Goal: Use online tool/utility: Use online tool/utility

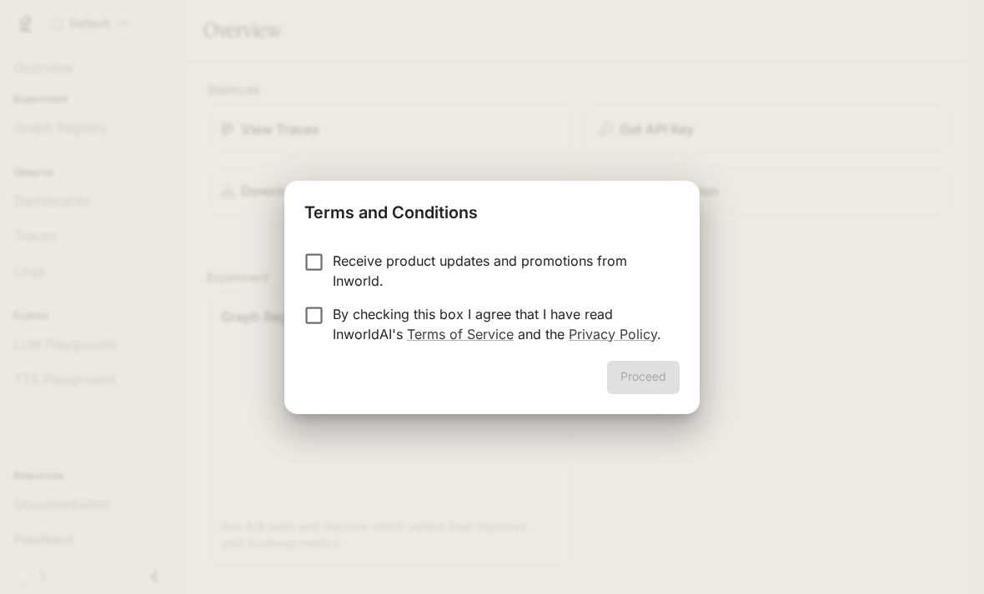
click at [461, 246] on div "Receive product updates and promotions from Inworld. By checking this box I agr…" at bounding box center [491, 299] width 415 height 123
click at [302, 277] on label "Receive product updates and promotions from Inworld." at bounding box center [480, 271] width 371 height 40
click at [646, 383] on button "Proceed" at bounding box center [643, 377] width 73 height 33
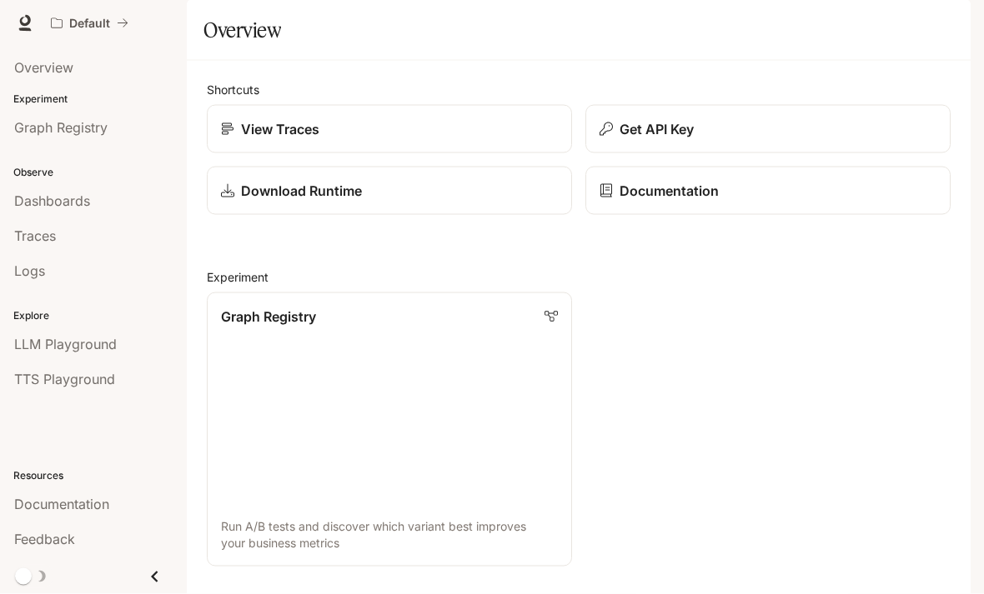
scroll to position [53, 0]
click at [33, 223] on link "Traces" at bounding box center [93, 236] width 173 height 32
click at [22, 71] on span "Overview" at bounding box center [43, 68] width 59 height 20
click at [8, 72] on link "Overview" at bounding box center [93, 68] width 173 height 32
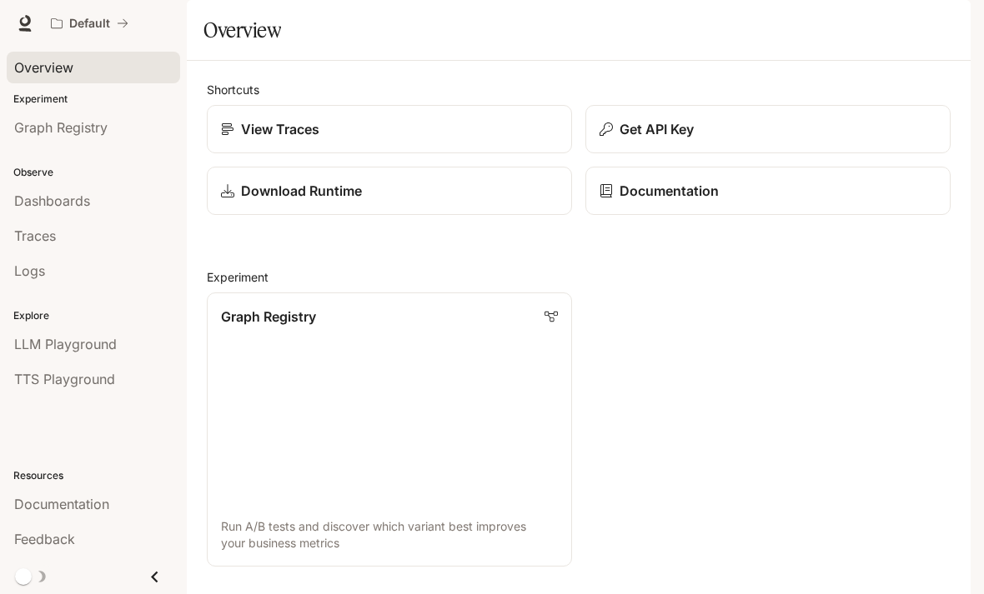
click at [68, 18] on div "Default" at bounding box center [84, 24] width 66 height 14
click at [39, 211] on link "Dashboards" at bounding box center [93, 201] width 173 height 32
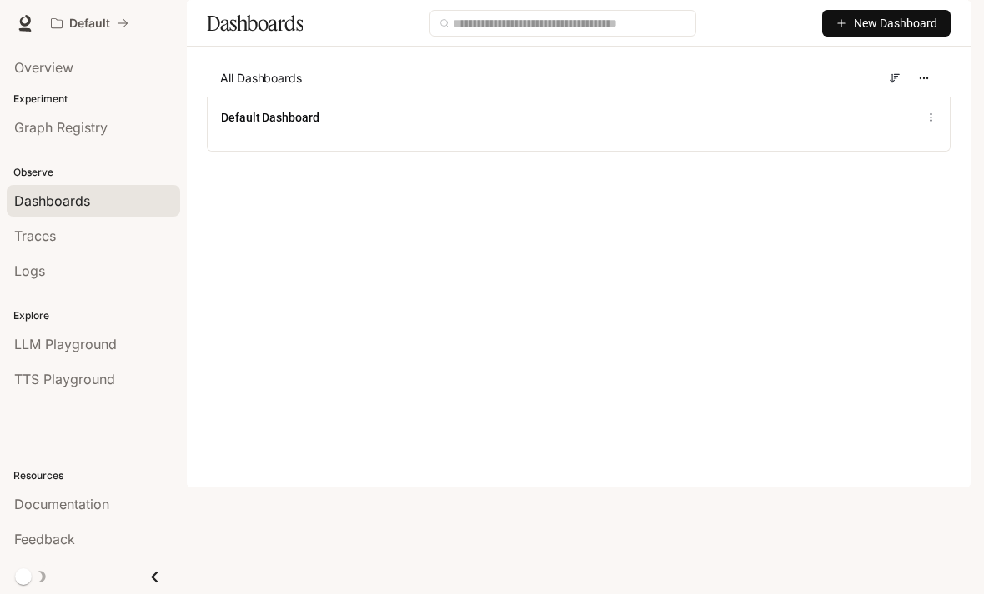
click at [22, 233] on span "Traces" at bounding box center [35, 236] width 42 height 20
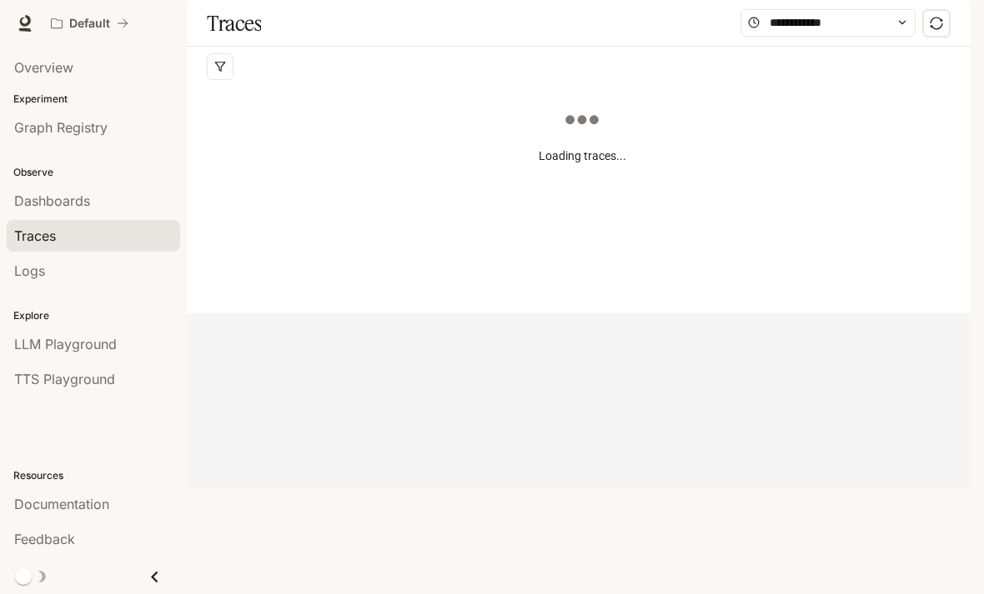
click at [48, 278] on div "Logs" at bounding box center [93, 271] width 158 height 20
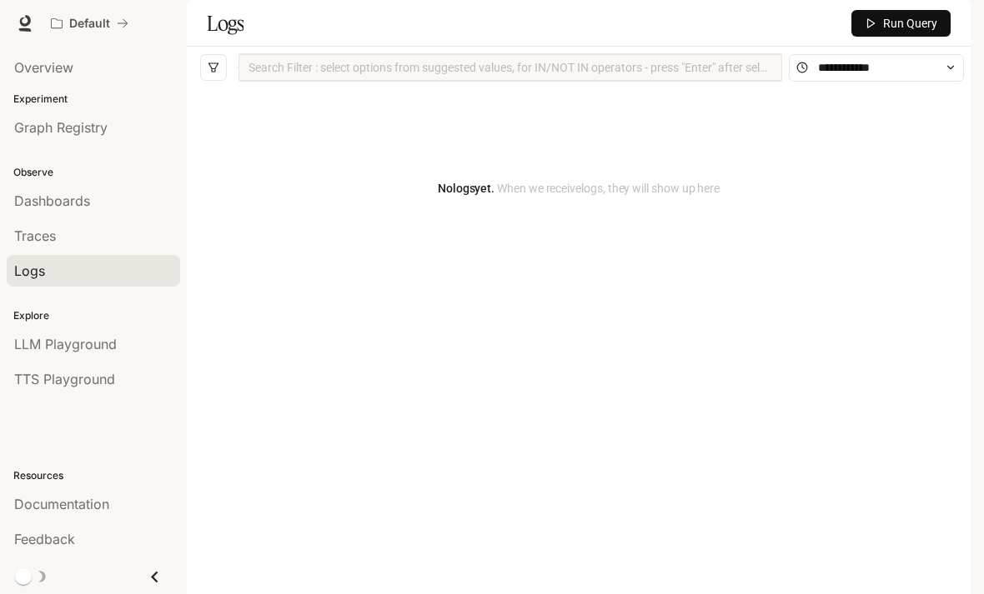
click at [59, 68] on span "Overview" at bounding box center [43, 68] width 59 height 20
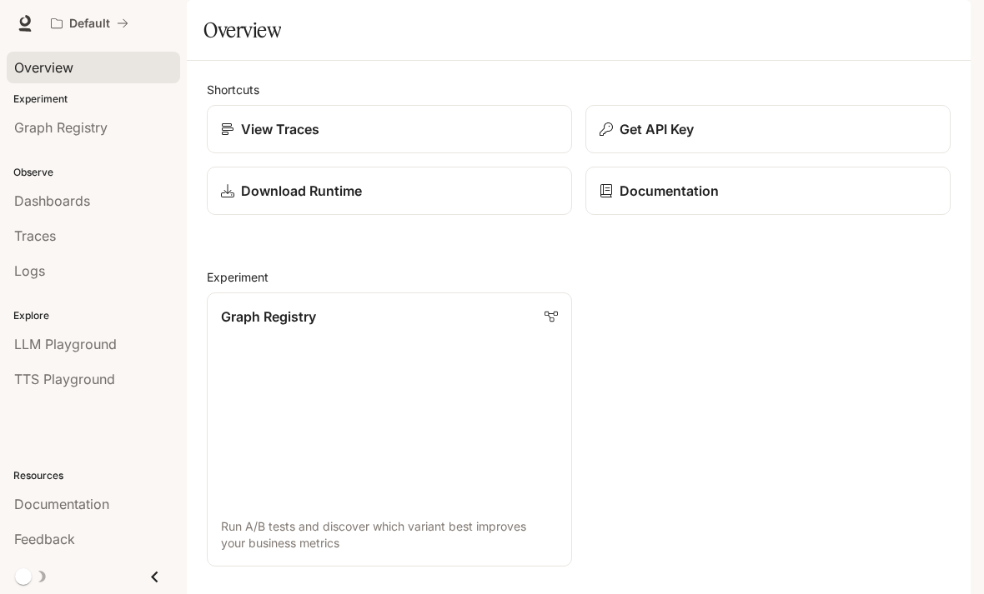
click at [41, 127] on span "Graph Registry" at bounding box center [60, 128] width 93 height 20
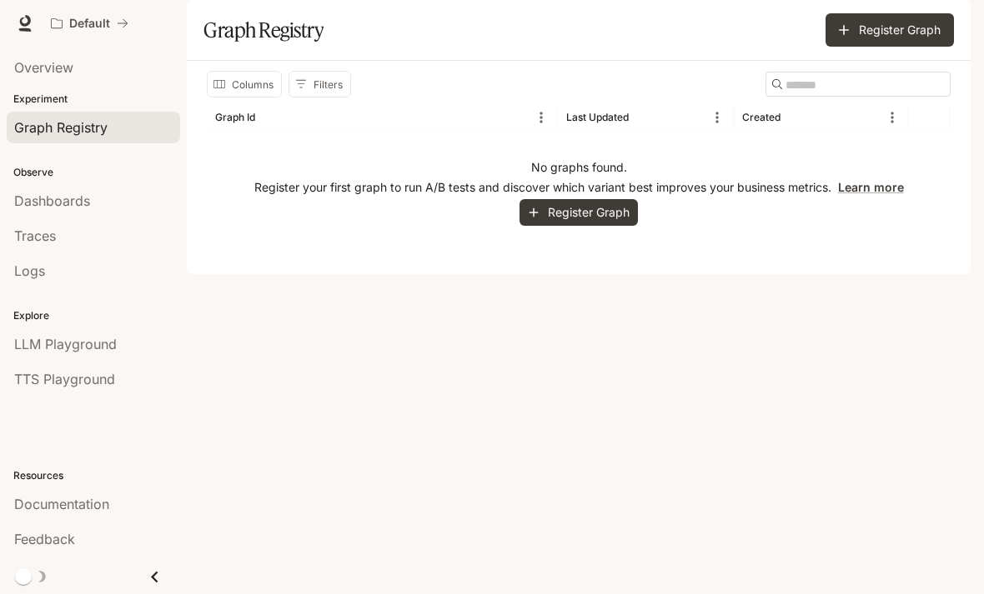
click at [39, 216] on link "Dashboards" at bounding box center [93, 201] width 173 height 32
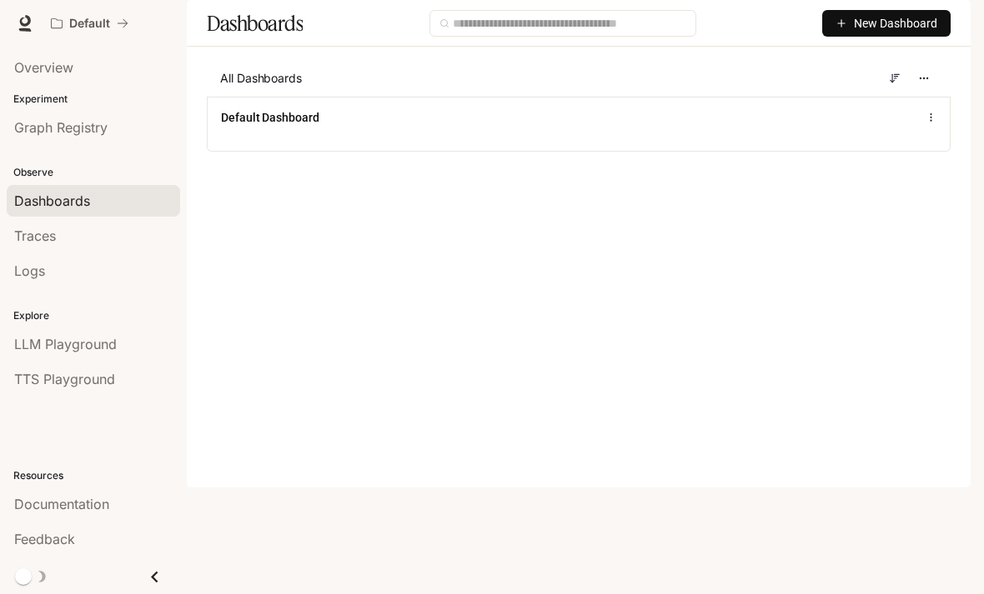
click at [58, 233] on div "Traces" at bounding box center [93, 236] width 158 height 20
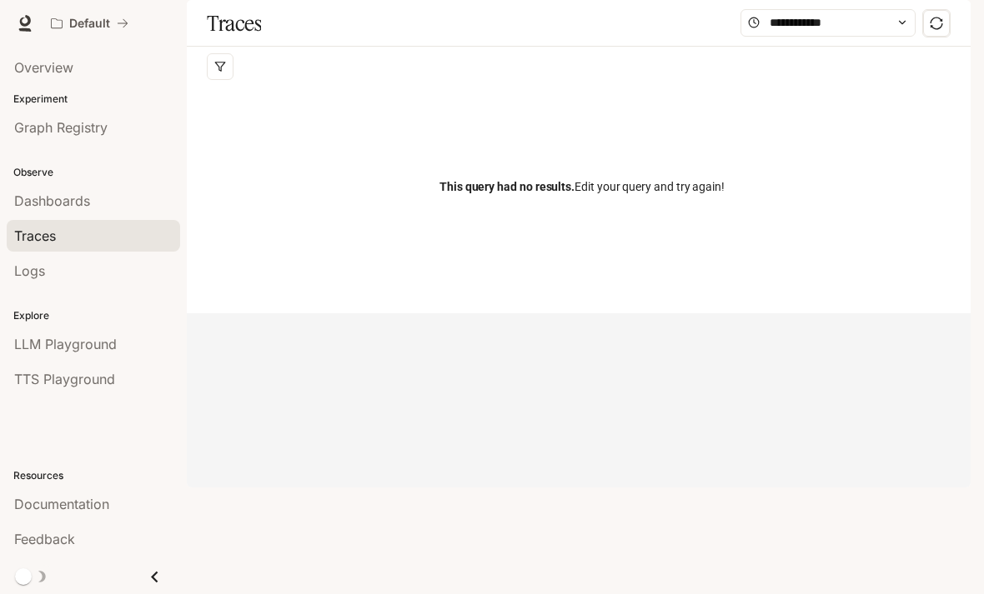
click at [38, 263] on span "Logs" at bounding box center [29, 271] width 31 height 20
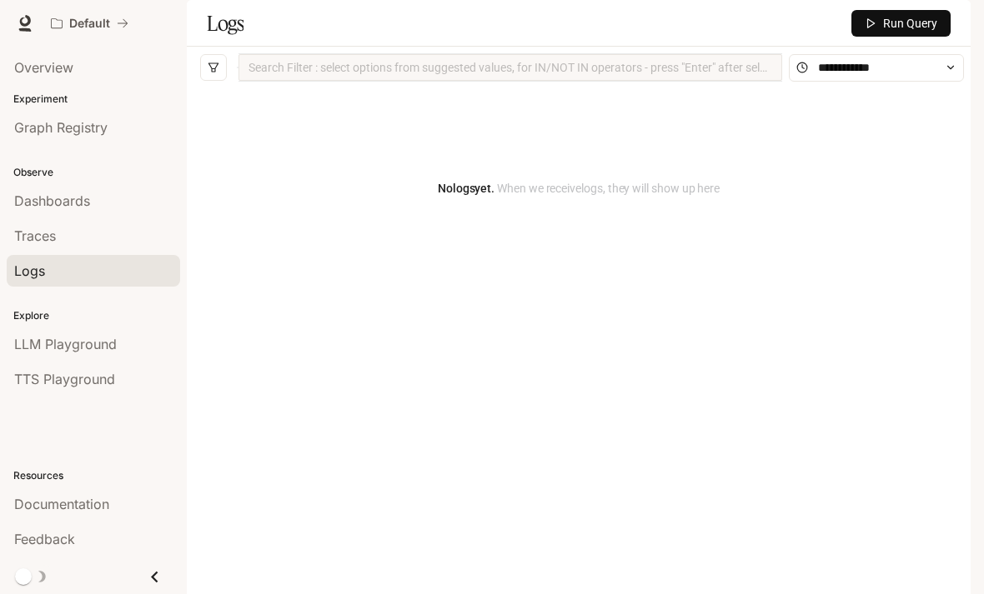
click at [45, 330] on link "LLM Playground" at bounding box center [93, 344] width 173 height 32
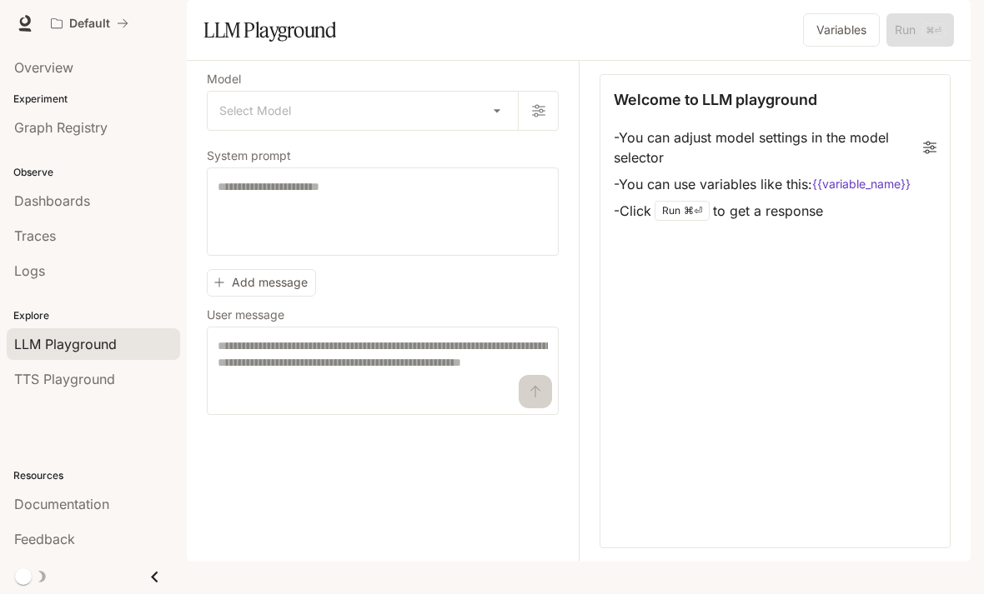
click at [48, 384] on span "TTS Playground" at bounding box center [64, 379] width 101 height 20
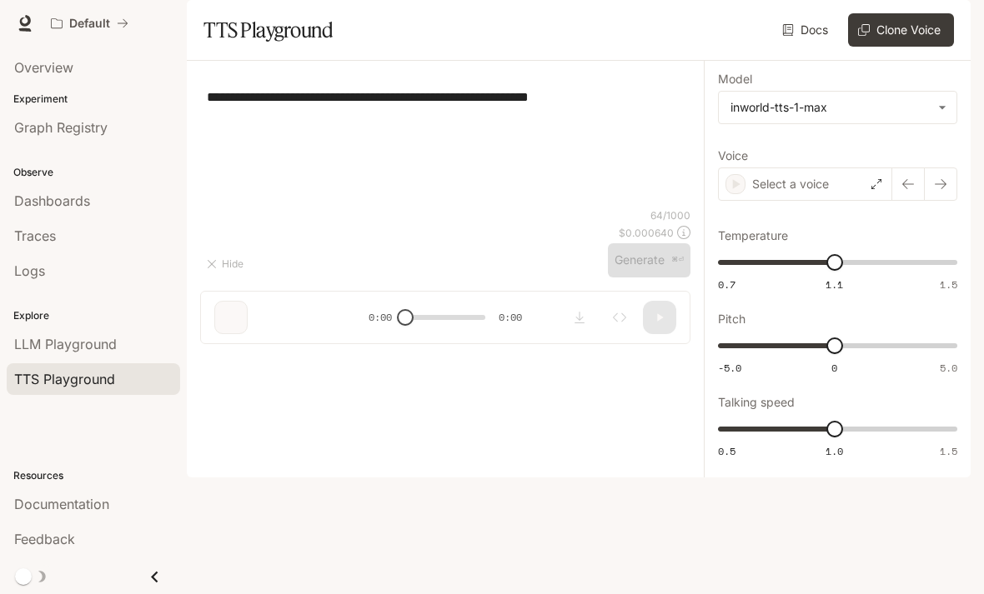
scroll to position [53, 0]
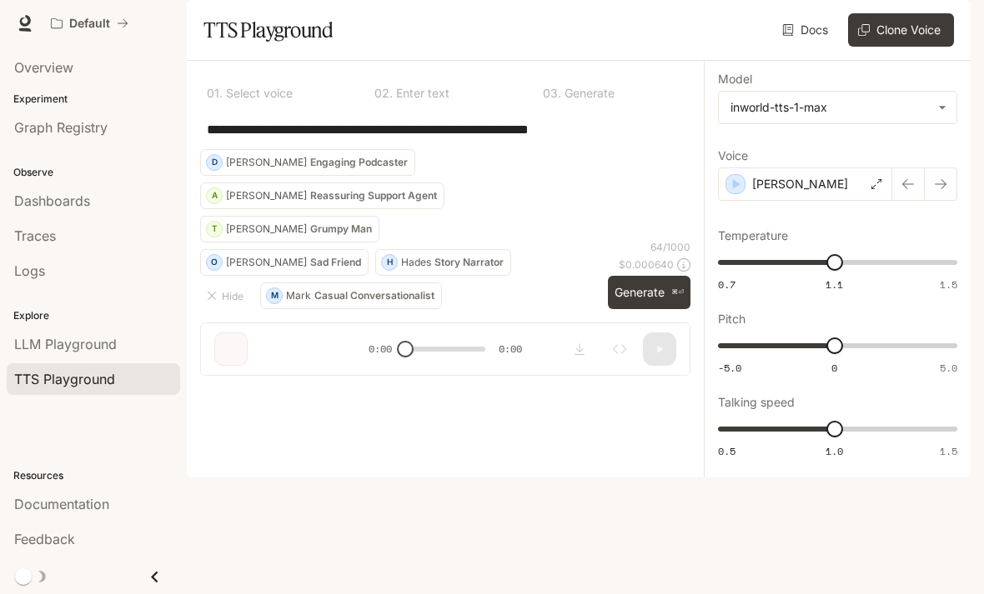
click at [586, 139] on textarea "**********" at bounding box center [445, 129] width 477 height 19
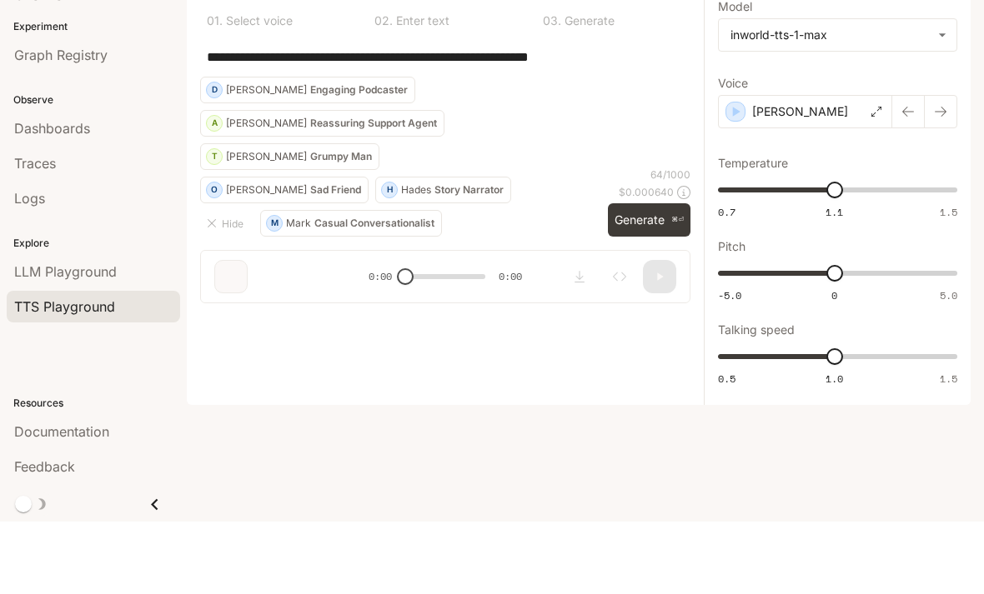
click at [562, 120] on textarea "**********" at bounding box center [445, 129] width 477 height 19
click at [561, 120] on textarea "**********" at bounding box center [445, 129] width 477 height 19
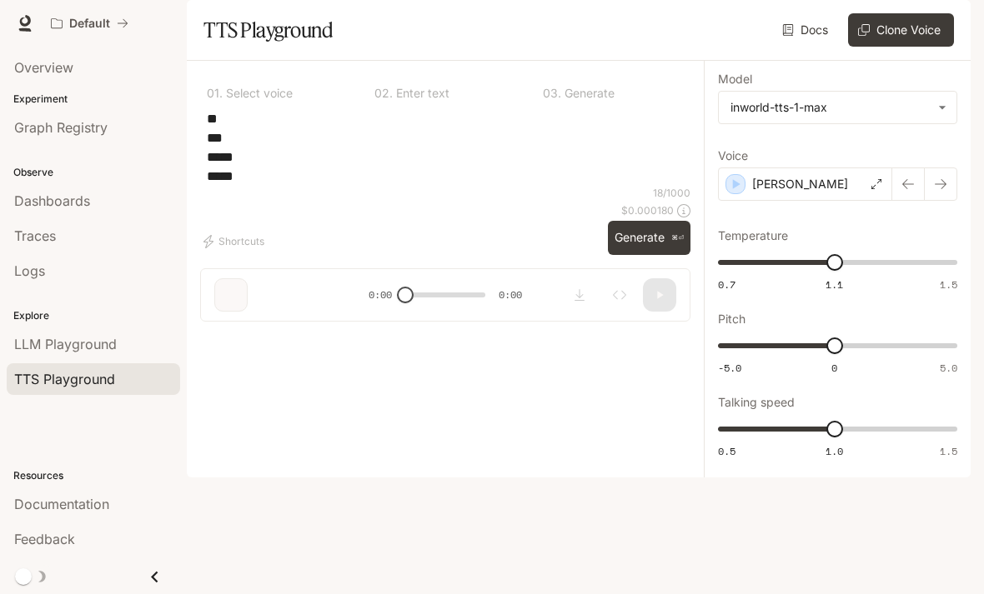
type textarea "** *** ***** *****"
click at [753, 193] on p "[PERSON_NAME]" at bounding box center [800, 184] width 96 height 17
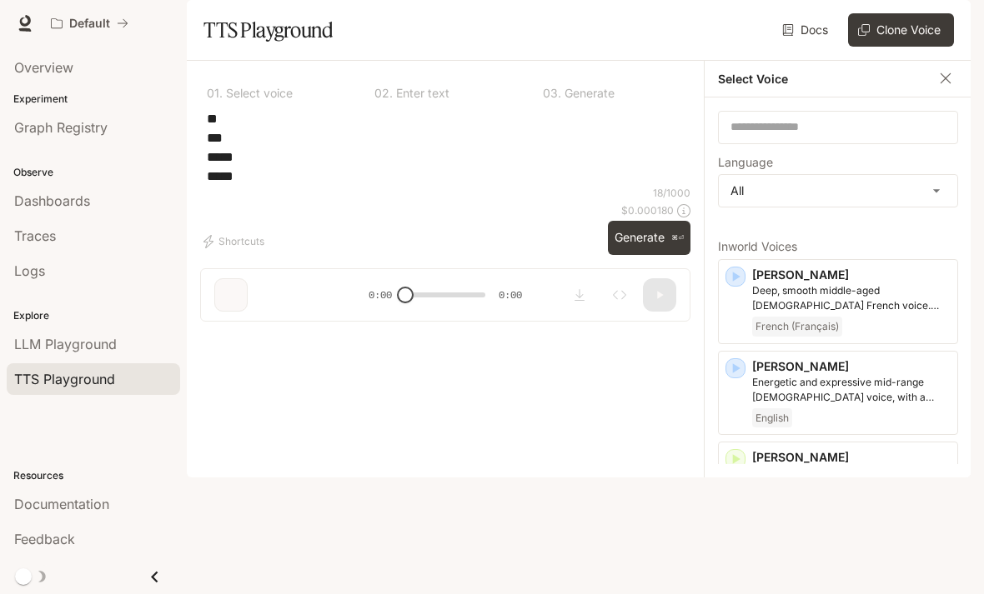
click at [662, 255] on button "Generate ⌘⏎" at bounding box center [649, 238] width 83 height 34
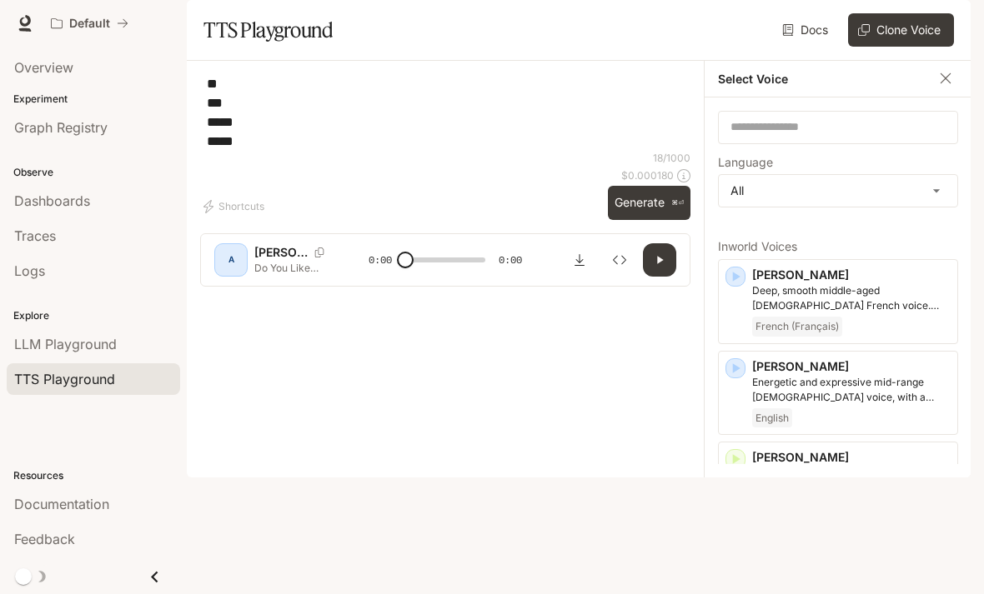
click at [645, 220] on button "Generate ⌘⏎" at bounding box center [649, 203] width 83 height 34
type input "*"
click at [855, 136] on input "text" at bounding box center [838, 127] width 238 height 17
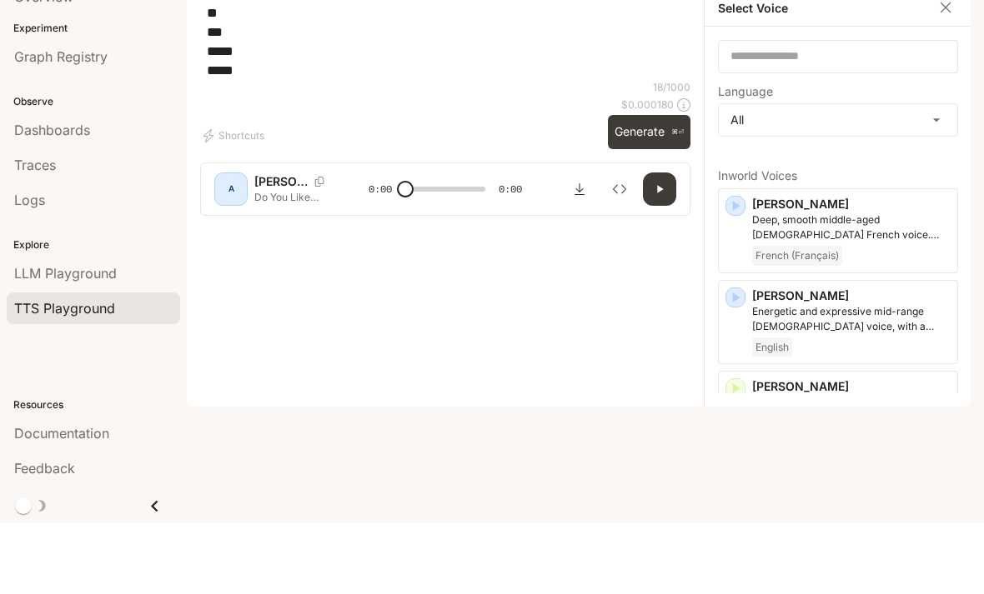
click at [803, 150] on body "**********" at bounding box center [492, 297] width 984 height 594
